Goal: Task Accomplishment & Management: Use online tool/utility

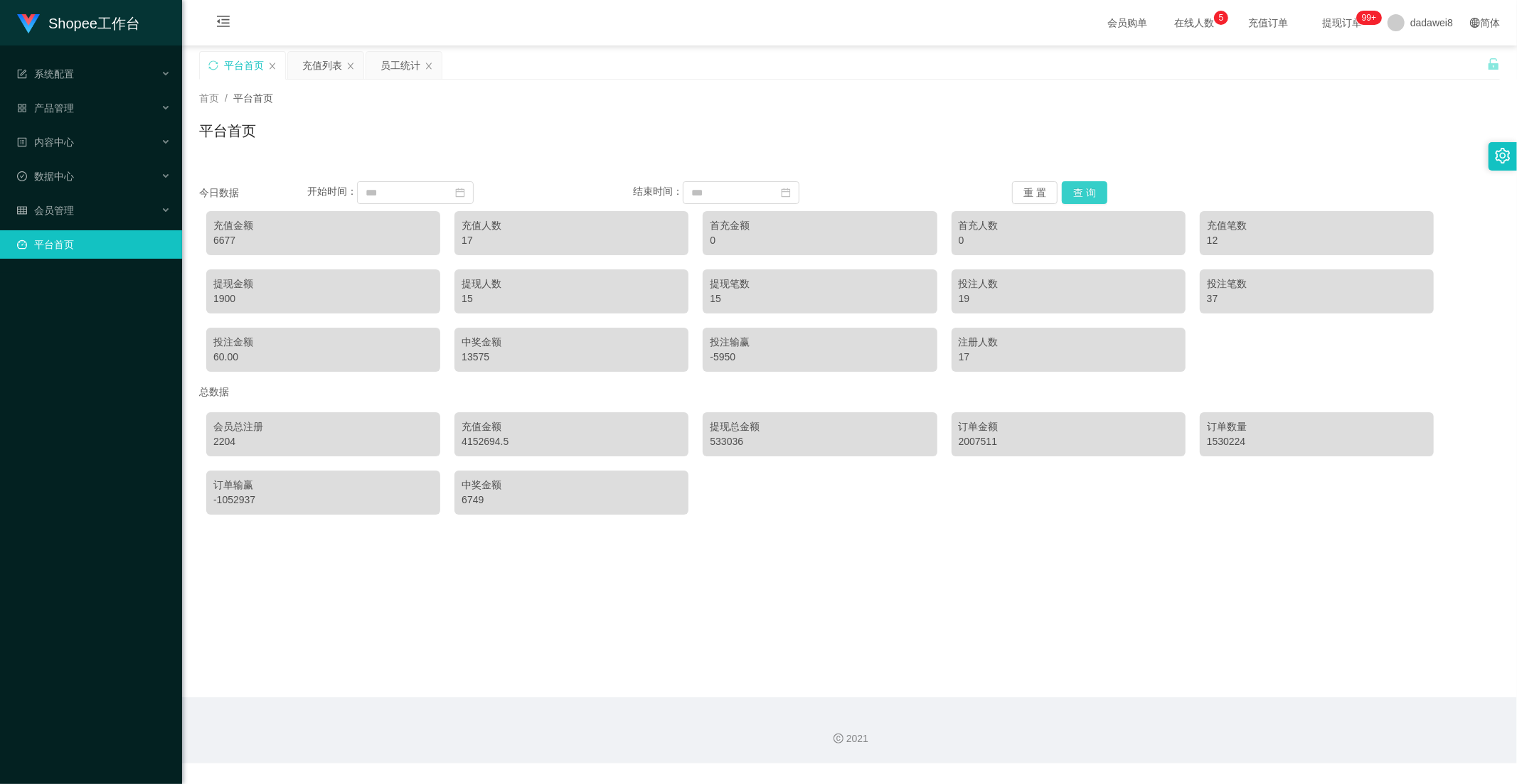
click at [1091, 202] on button "查 询" at bounding box center [1084, 192] width 46 height 23
click at [329, 77] on div "充值列表" at bounding box center [322, 66] width 40 height 27
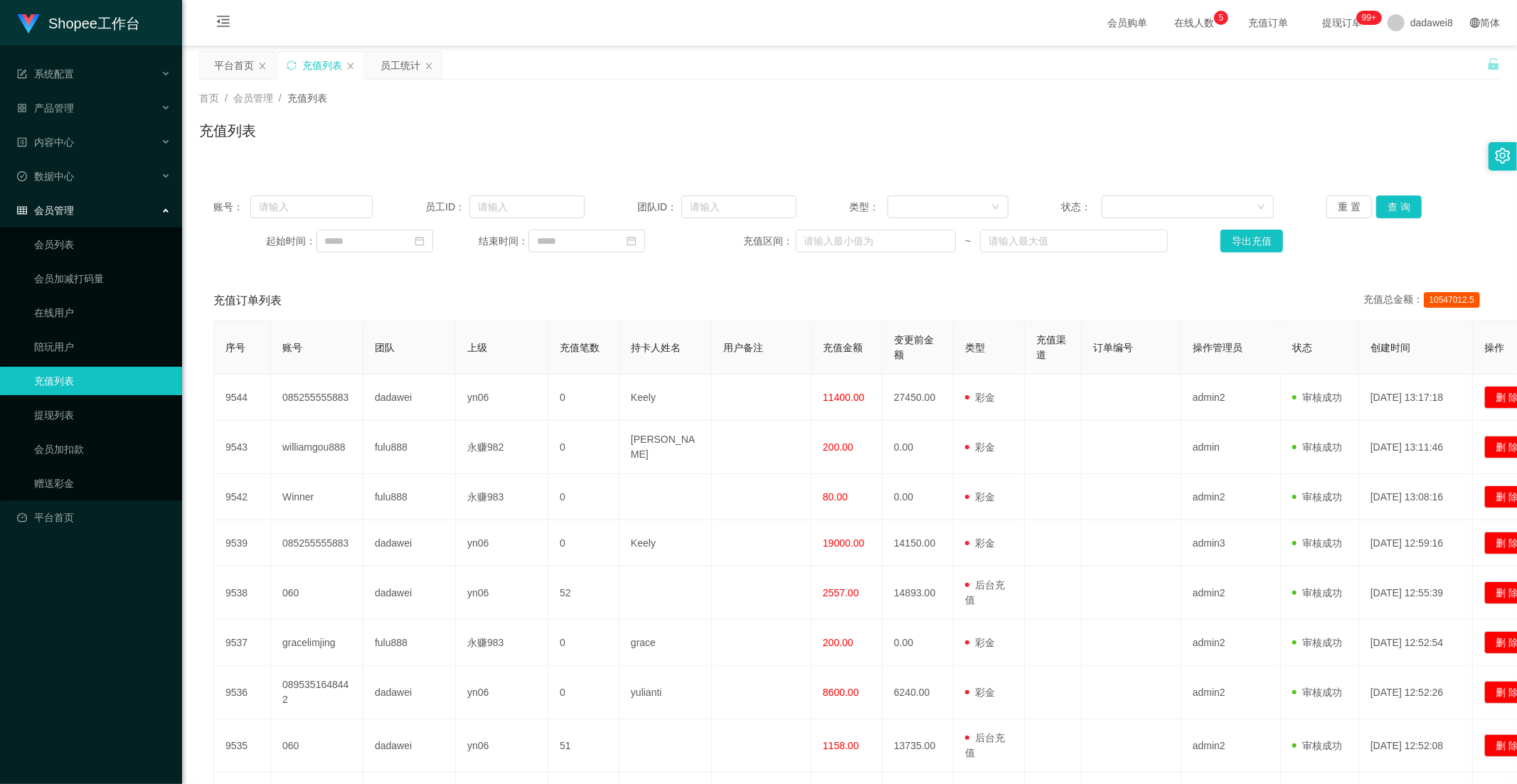
click at [406, 45] on div "会员购单 在线人数 0 1 2 3 4 5 6 7 8 9 0 1 2 3 4 5 6 7 8 9 0 1 2 3 4 5 6 7 8 9 充值订单 提现订单…" at bounding box center [849, 23] width 1334 height 46
click at [387, 59] on div "员工统计" at bounding box center [401, 66] width 40 height 27
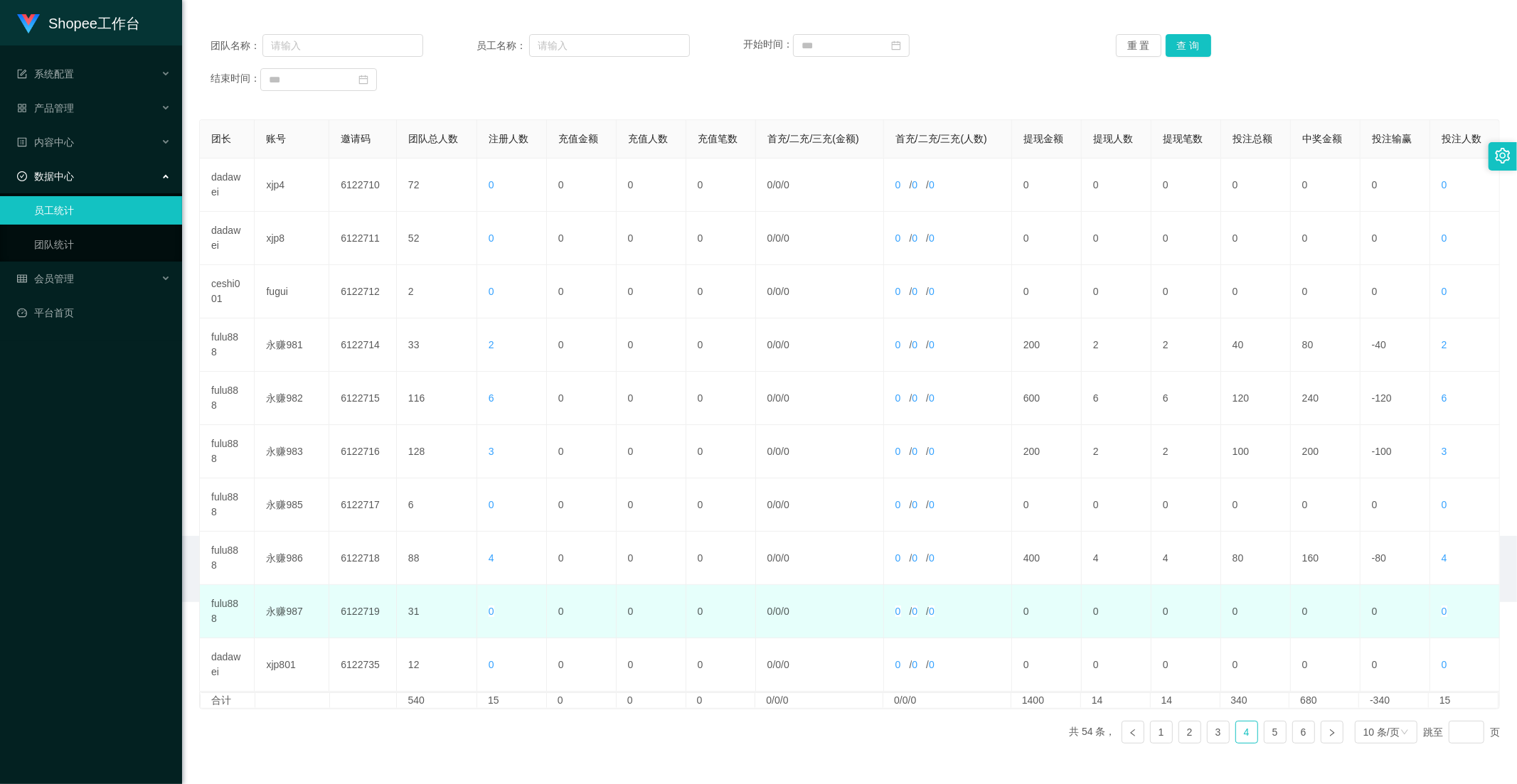
scroll to position [199, 0]
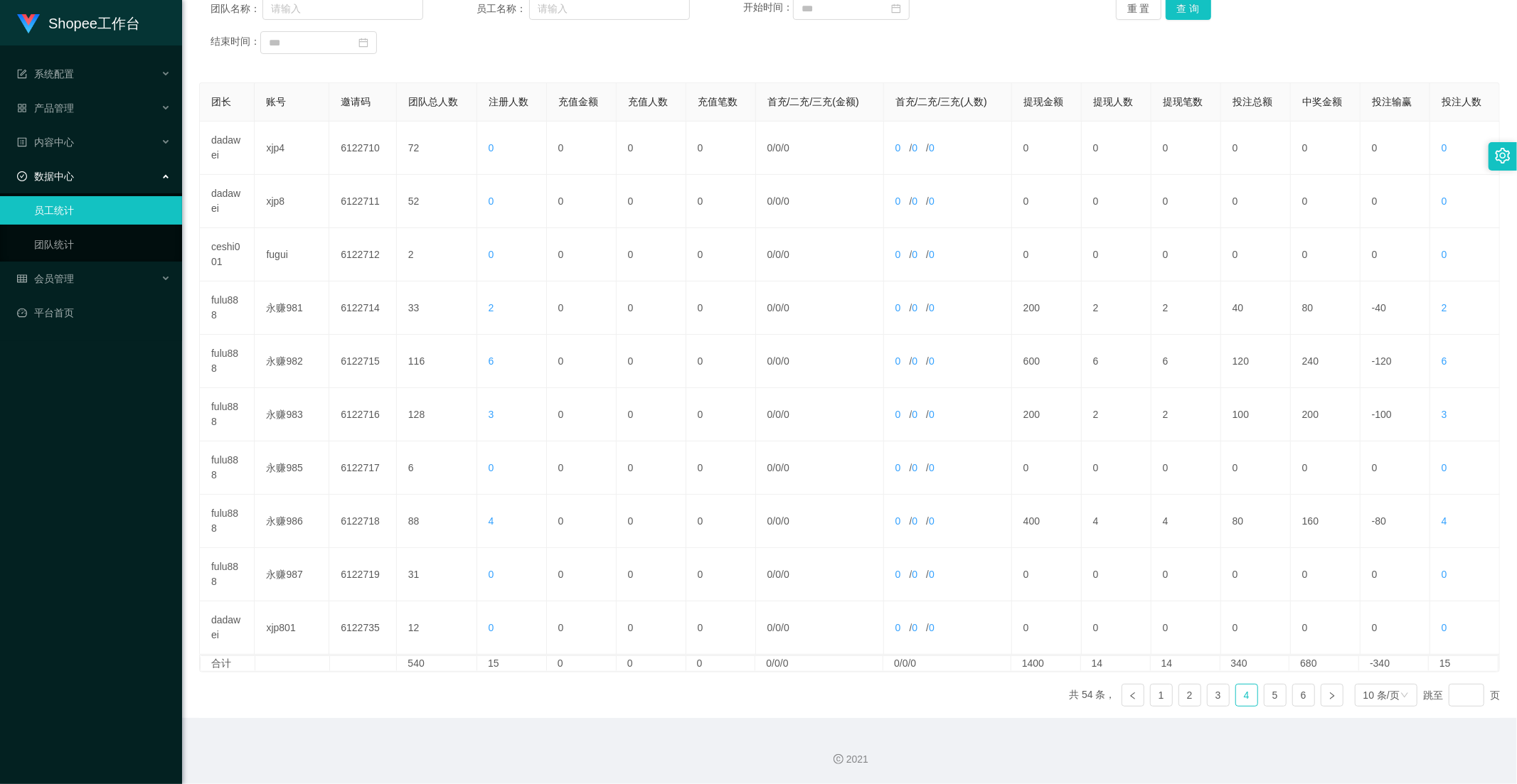
click at [1253, 698] on ul "共 54 条， 1 2 3 4 5 6 10 条/页 跳至 页" at bounding box center [1284, 695] width 431 height 23
click at [1264, 693] on link "5" at bounding box center [1275, 696] width 22 height 22
click at [1244, 698] on link "4" at bounding box center [1247, 696] width 22 height 22
click at [1264, 695] on link "5" at bounding box center [1275, 696] width 22 height 22
click at [1236, 700] on link "4" at bounding box center [1247, 696] width 22 height 22
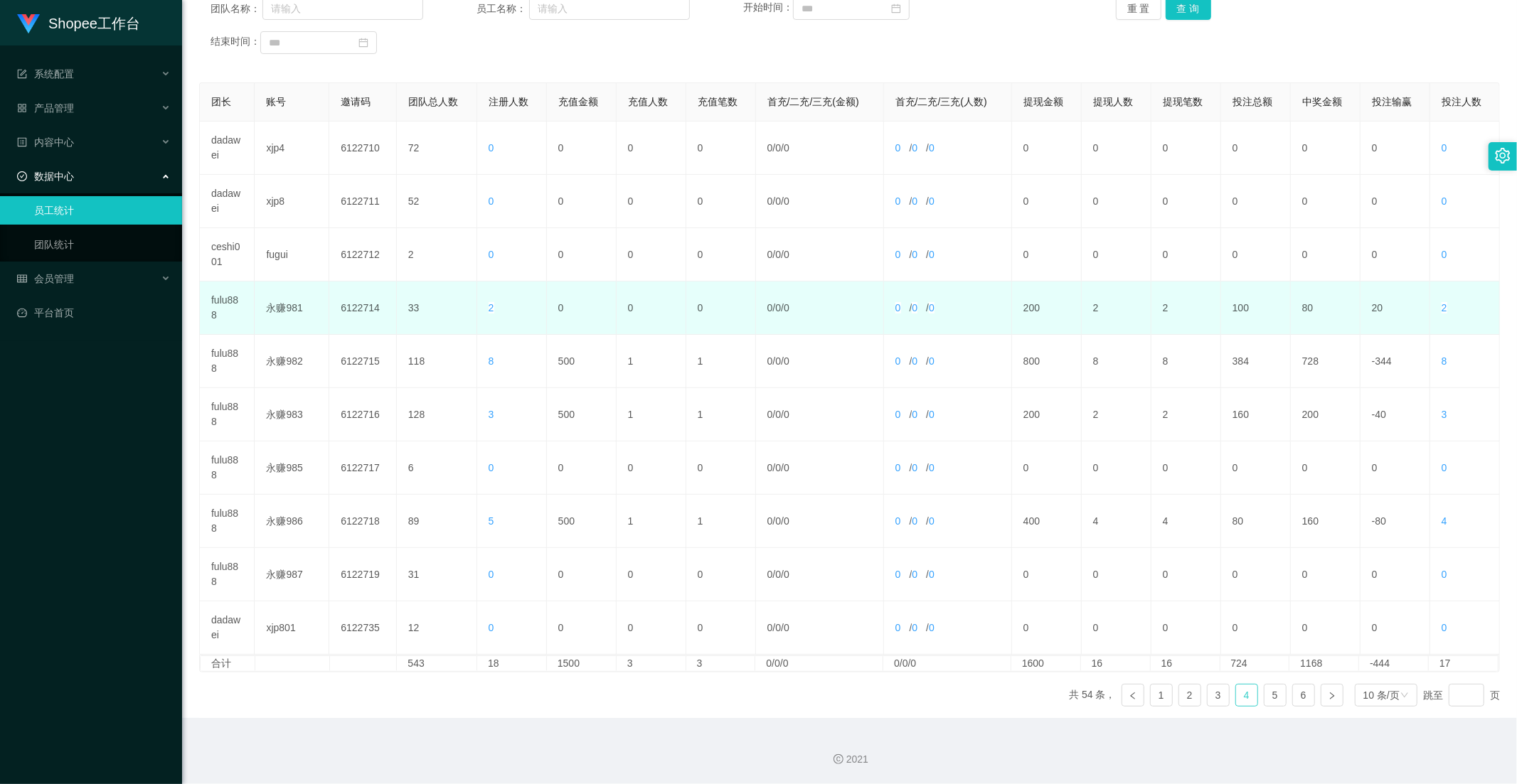
scroll to position [0, 0]
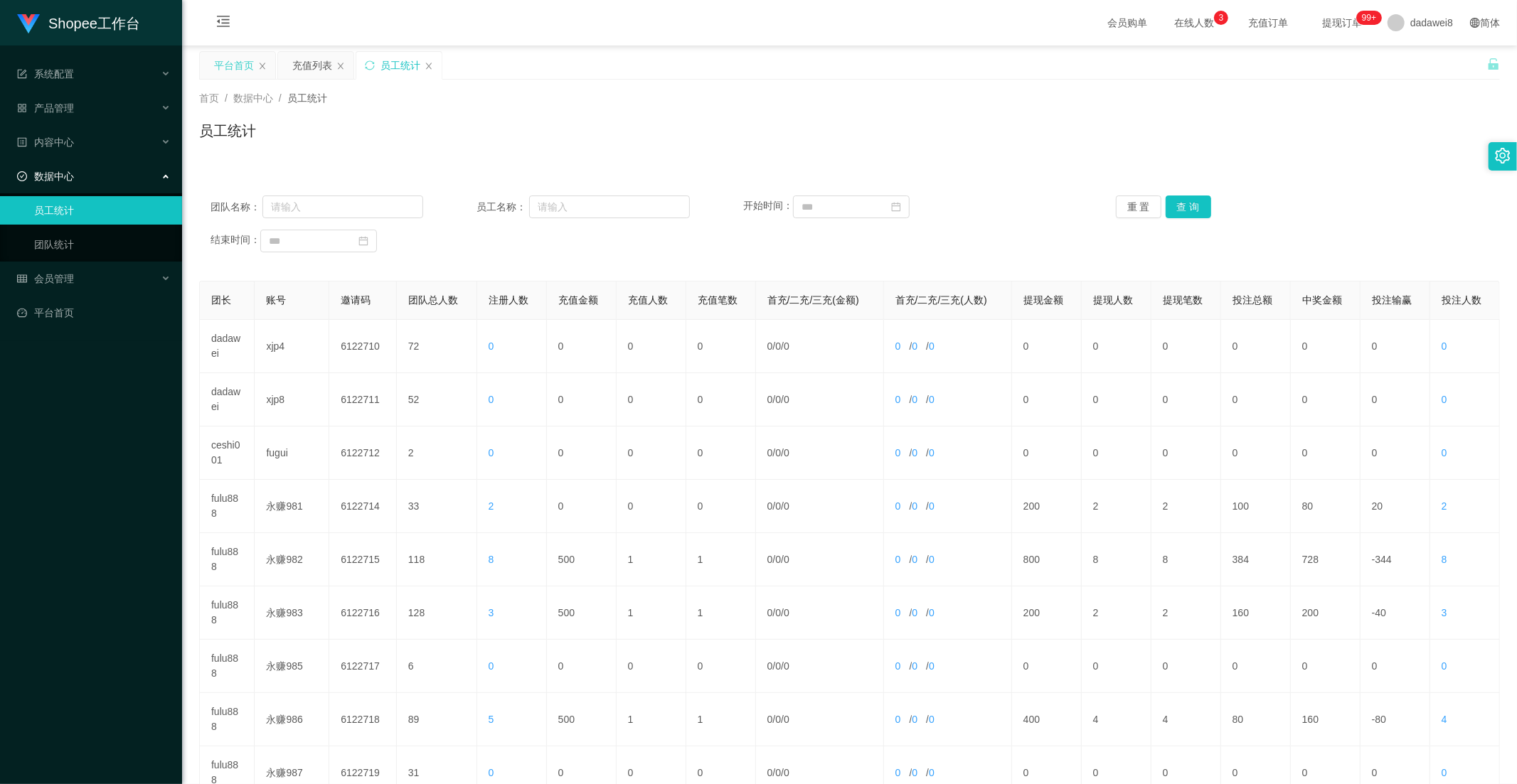
click at [239, 66] on div "平台首页" at bounding box center [234, 66] width 40 height 27
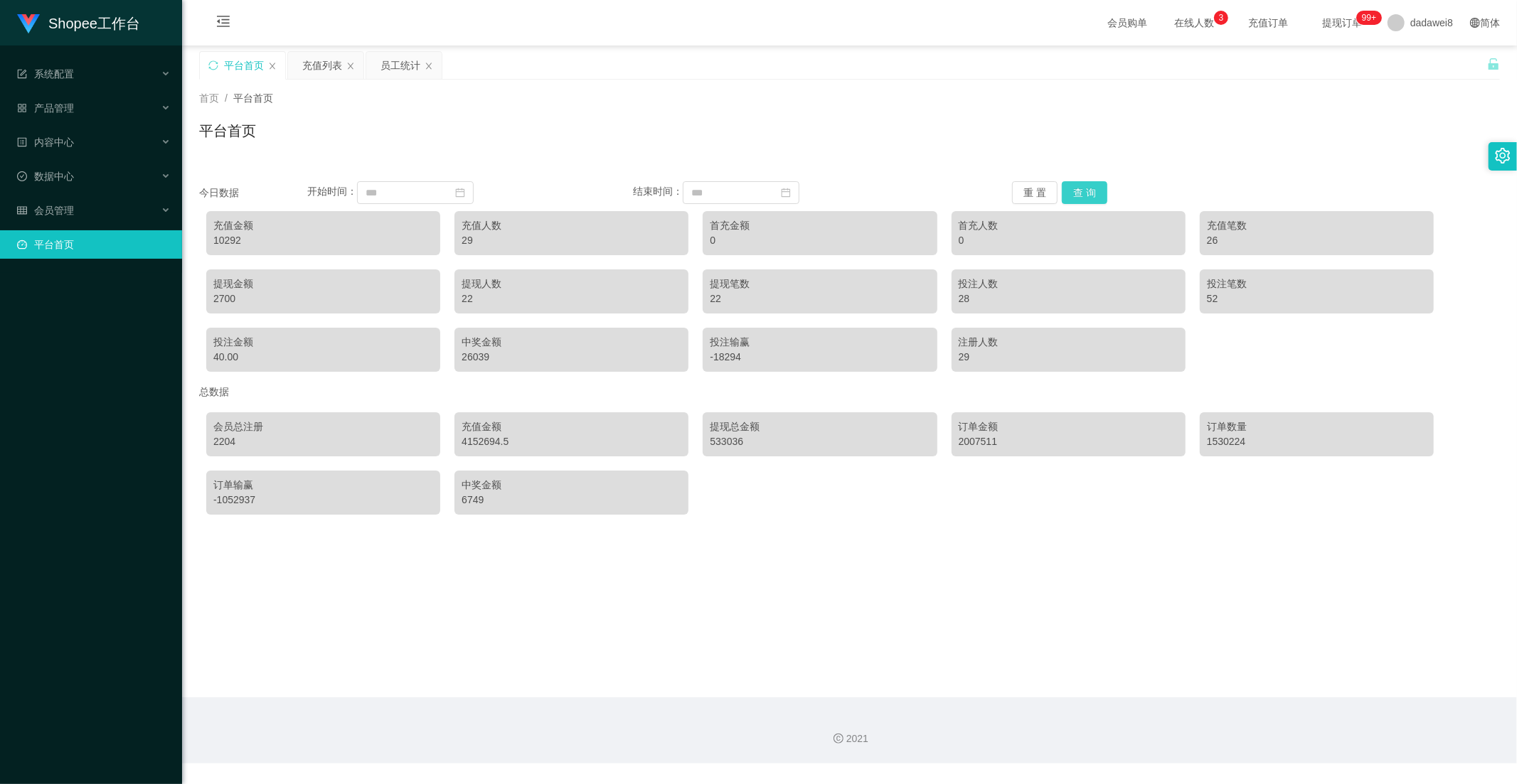
click at [1074, 191] on button "查 询" at bounding box center [1084, 192] width 46 height 23
click at [1092, 197] on button "查 询" at bounding box center [1084, 192] width 46 height 23
click at [381, 59] on div "员工统计" at bounding box center [401, 66] width 40 height 27
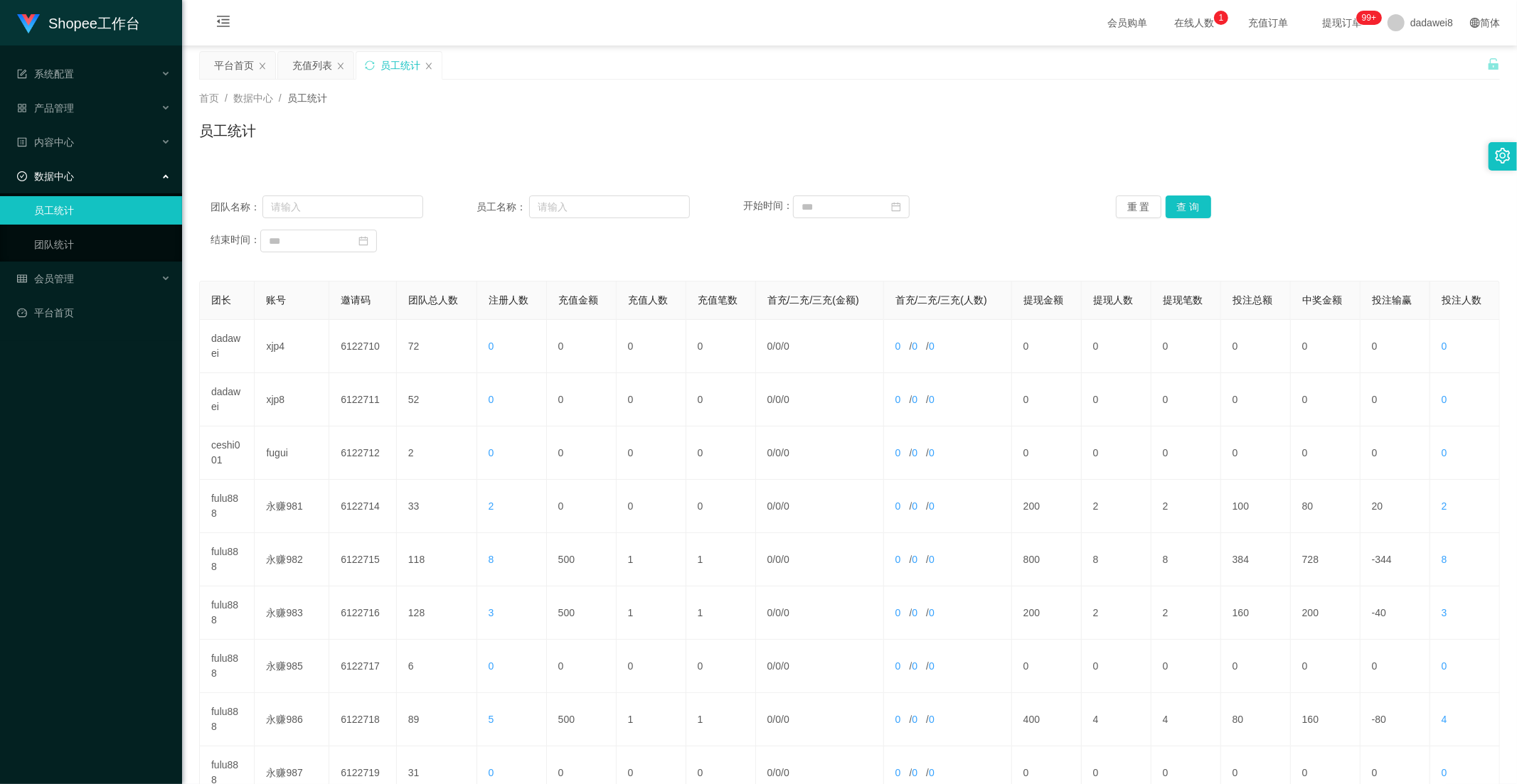
scroll to position [199, 0]
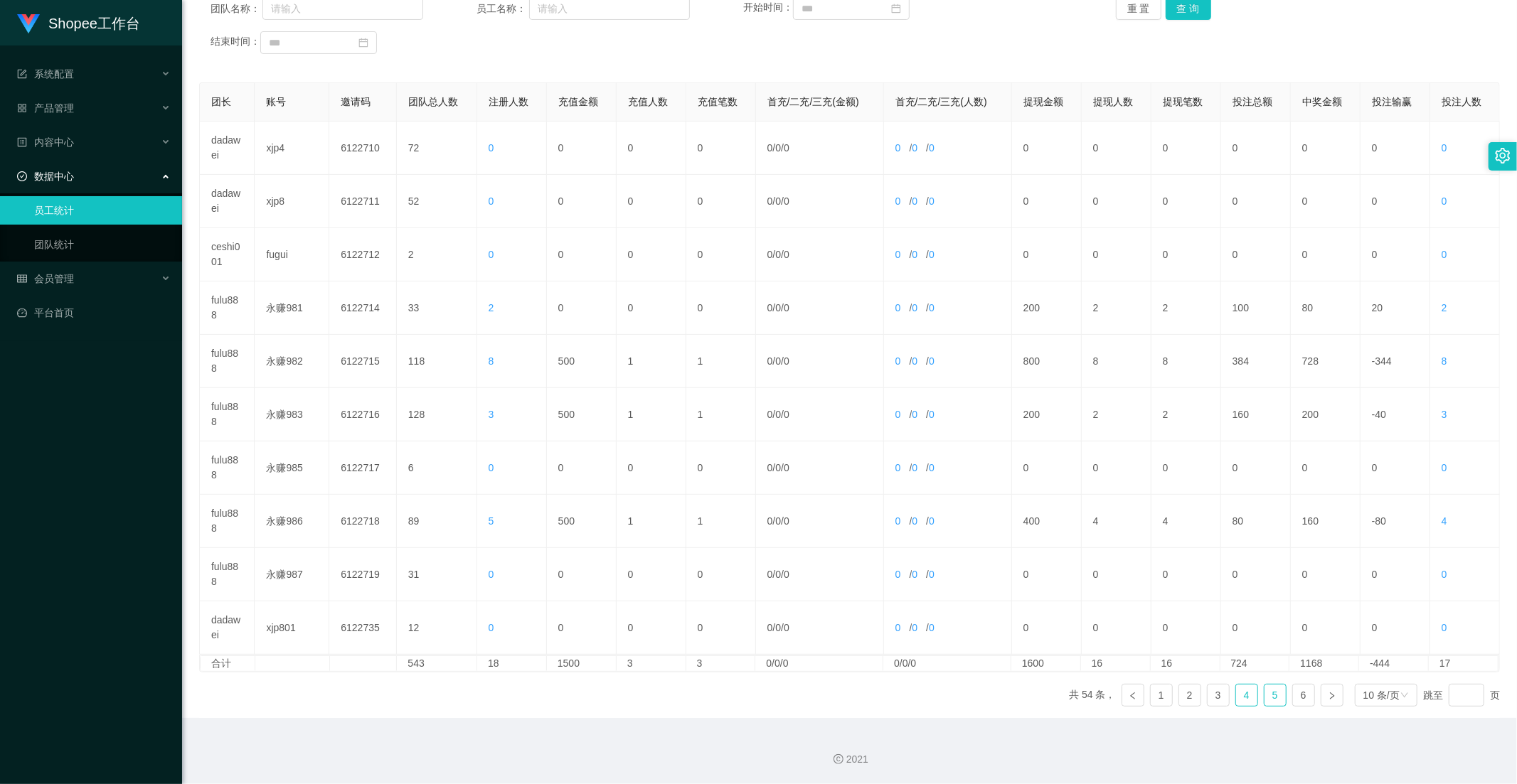
click at [1269, 691] on link "5" at bounding box center [1275, 696] width 22 height 22
click at [1293, 693] on link "6" at bounding box center [1304, 696] width 22 height 22
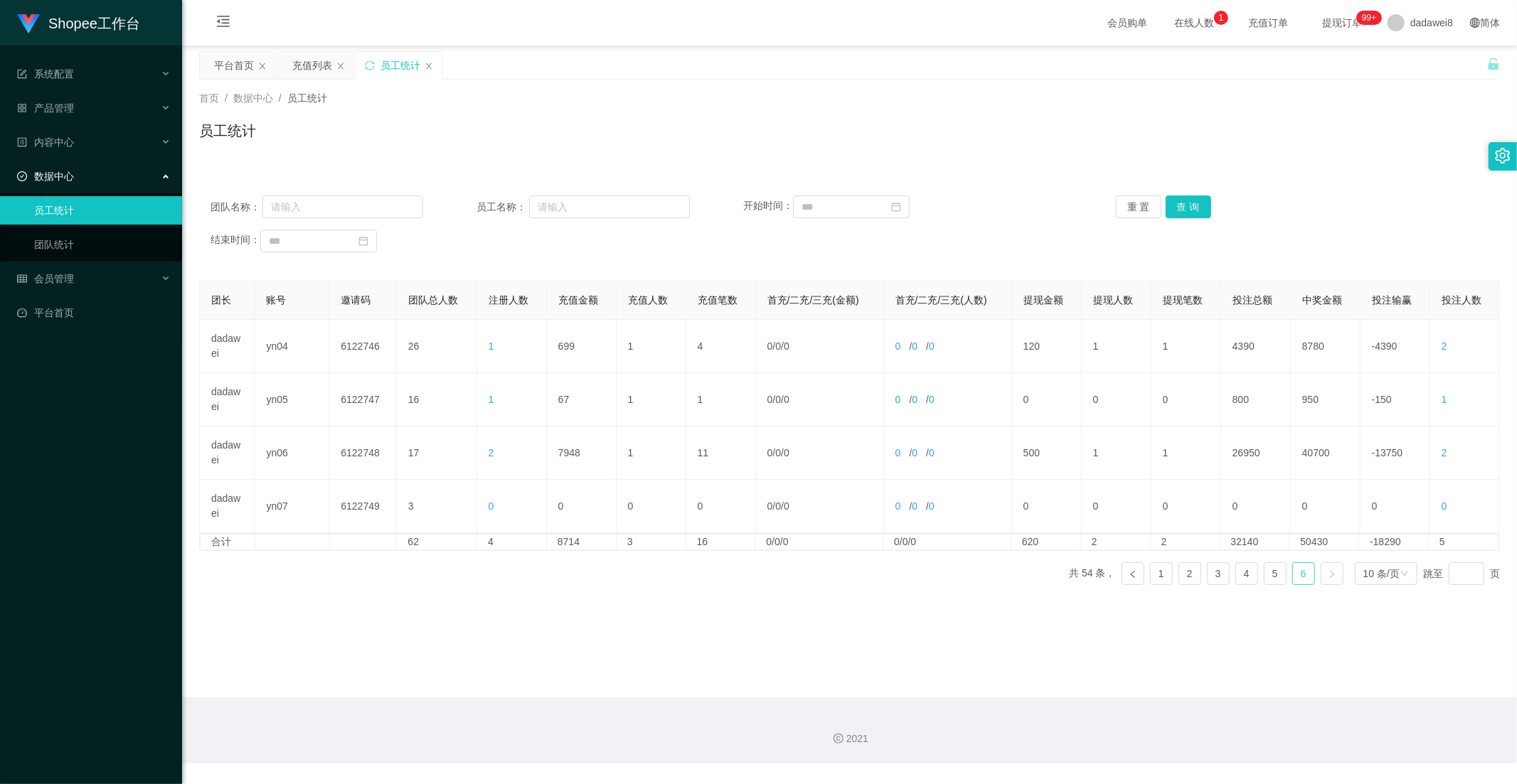
scroll to position [0, 0]
